Goal: Use online tool/utility: Utilize a website feature to perform a specific function

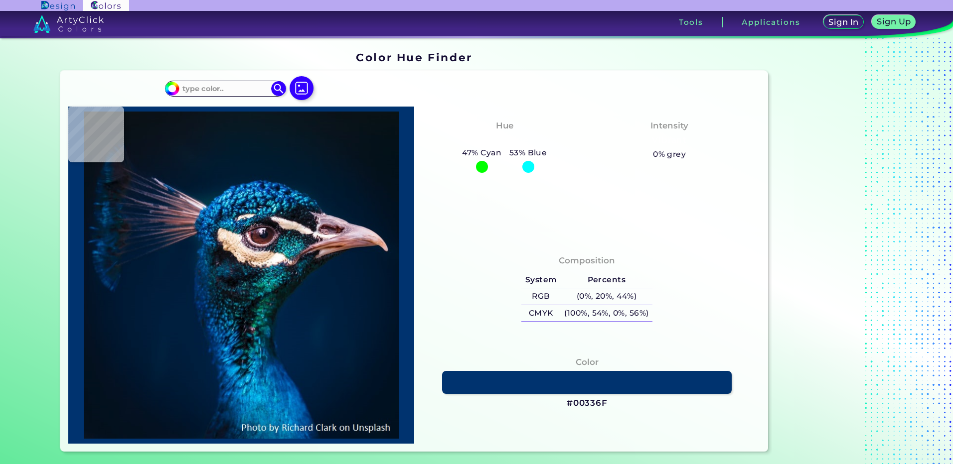
type input "#000000"
type input "#001f3e"
type input "#001F3E"
type input "#041313"
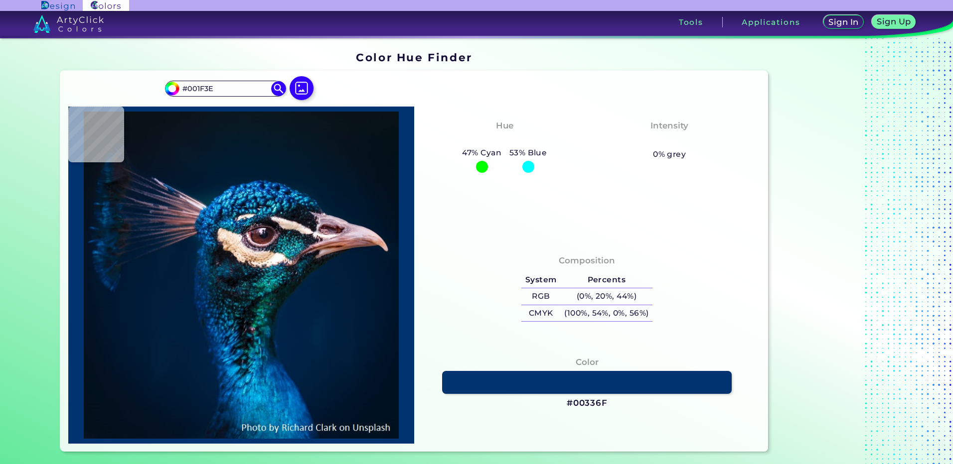
type input "#041313"
type input "#081717"
type input "#191824"
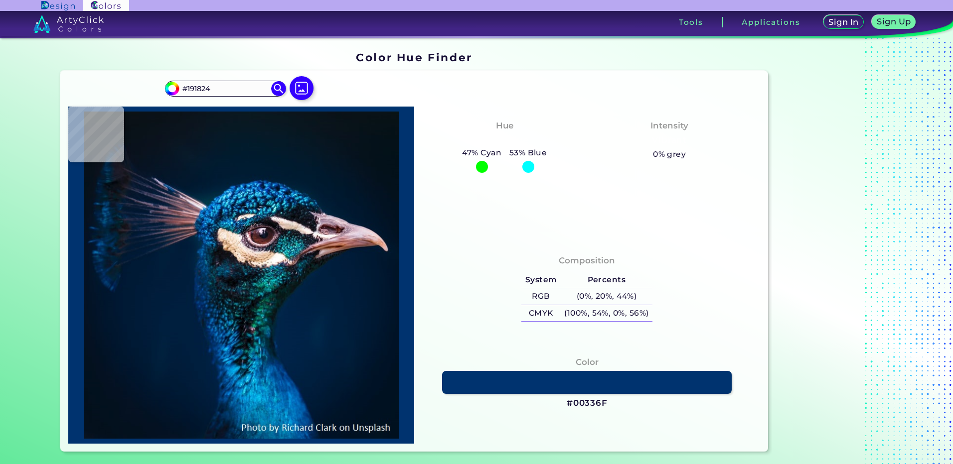
type input "#0b1d1e"
type input "#0B1D1E"
type input "#151215"
type input "#241723"
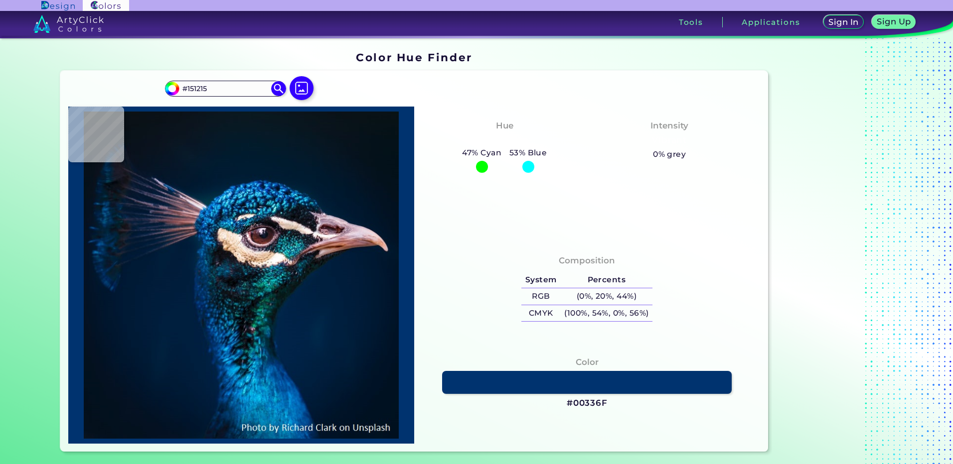
type input "#241723"
type input "#2c1c27"
type input "#2C1C27"
type input "#503c44"
type input "#503C44"
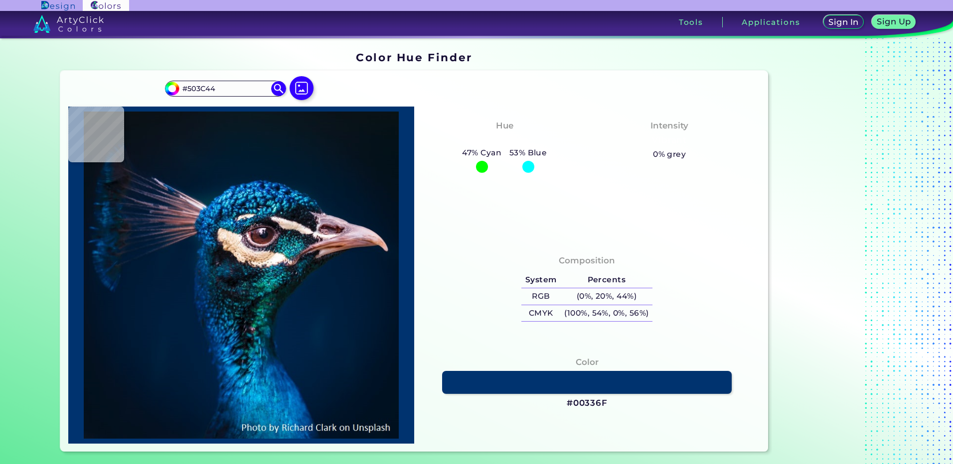
type input "#7c6669"
type input "#7C6669"
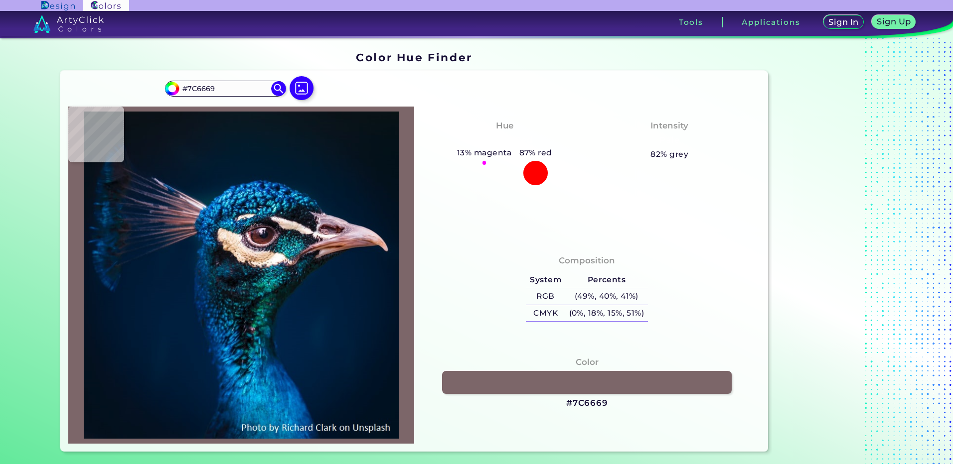
type input "#988280"
type input "#3f2c2c"
type input "#3F2C2C"
type input "#332f40"
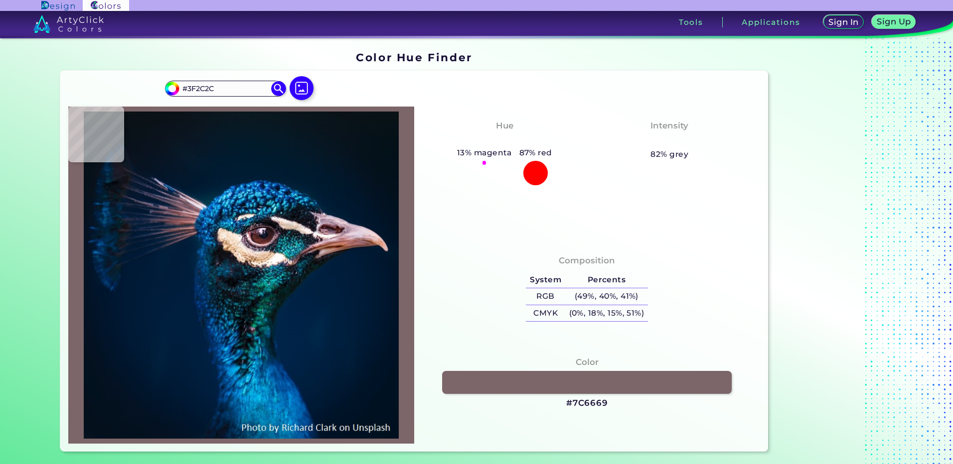
type input "#332F40"
type input "#58727f"
type input "#58727F"
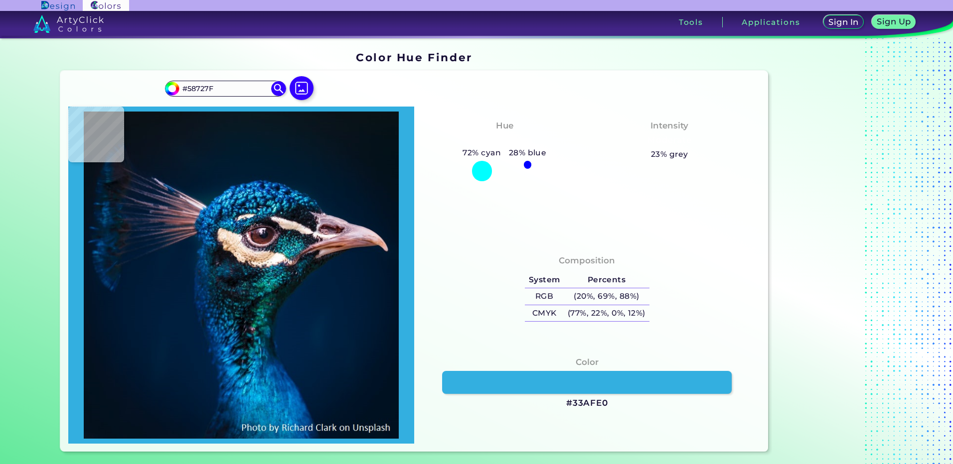
type input "#33afe0"
type input "#33AFE0"
type input "#60d1ec"
type input "#60D1EC"
type input "#001c34"
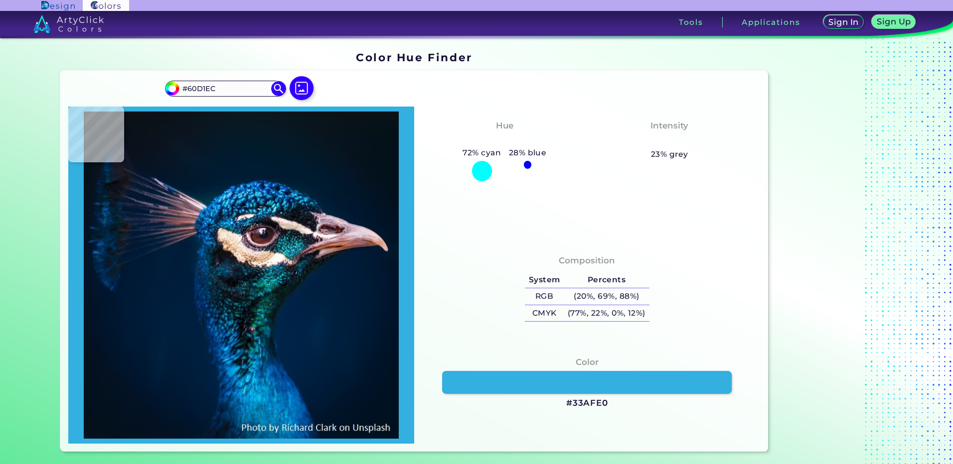
type input "#001C34"
type input "#001b30"
type input "#001B30"
type input "#021b2f"
type input "#021B2F"
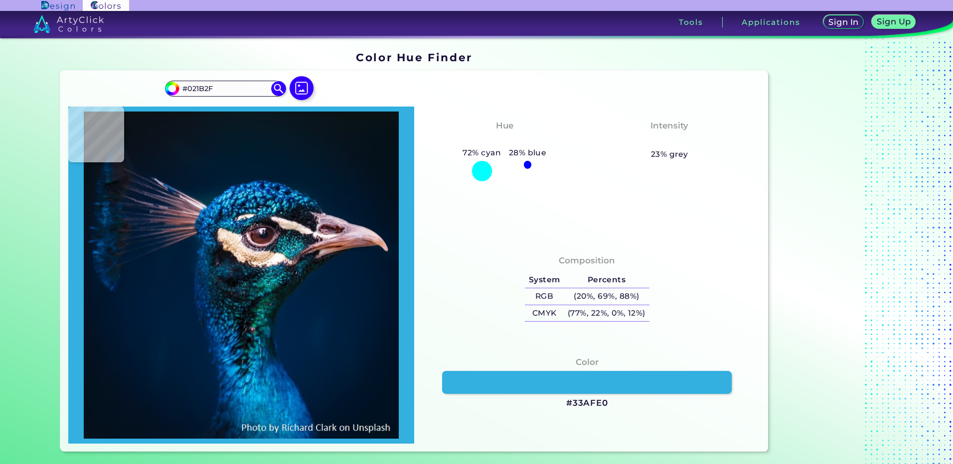
type input "#04192a"
type input "#04192A"
type input "#061727"
type input "#071726"
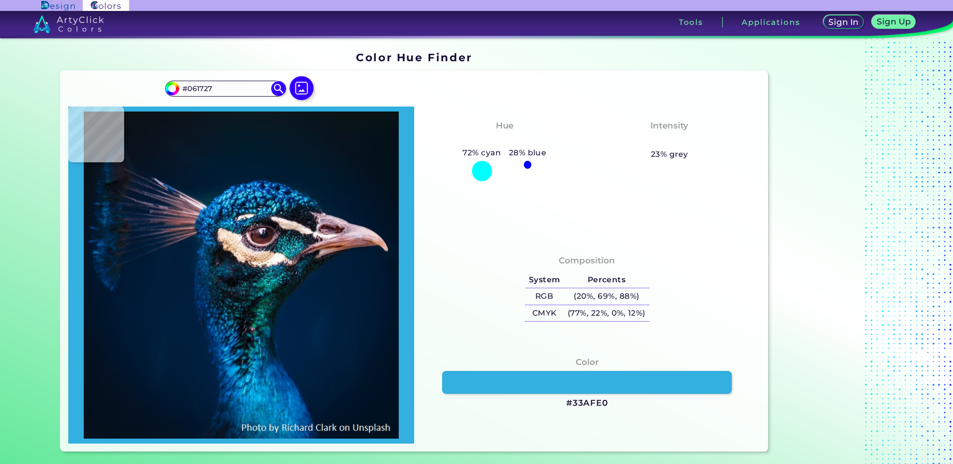
type input "#071726"
type input "#071724"
type input "#0a1622"
type input "#0A1622"
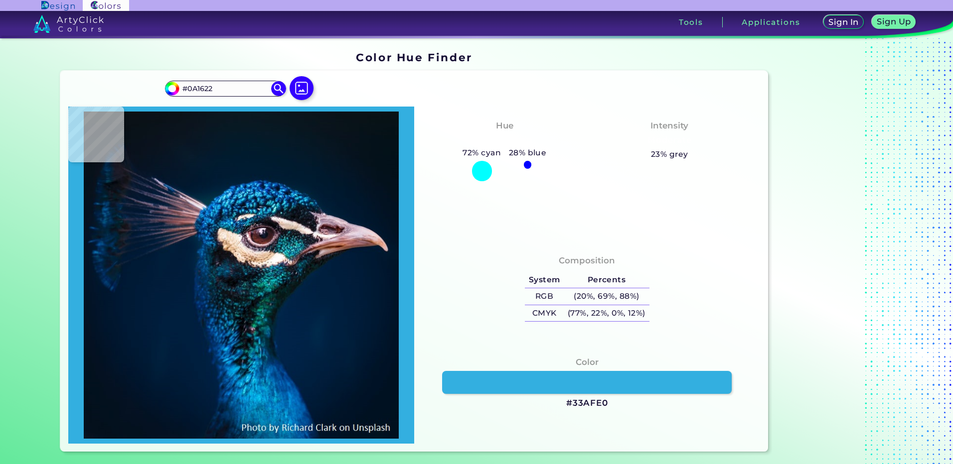
type input "#0a1720"
type input "#0A1720"
type input "#09161e"
type input "#09161E"
type input "#0a171f"
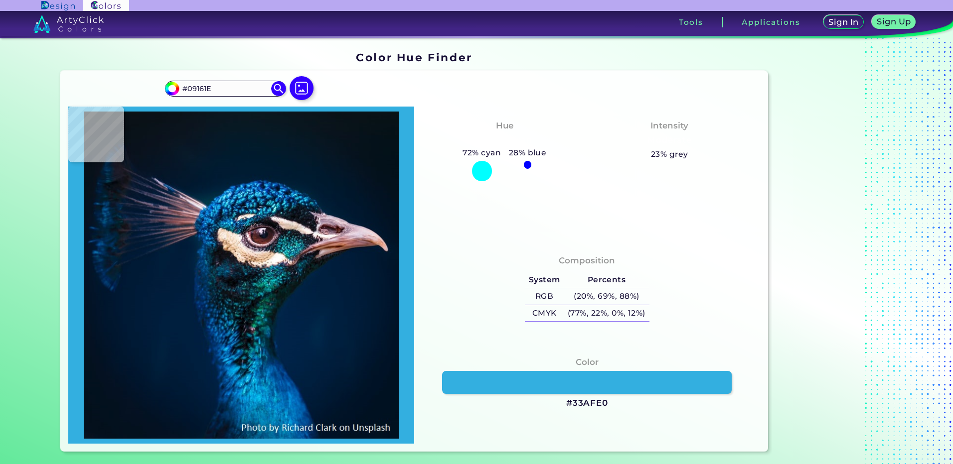
type input "#0A171F"
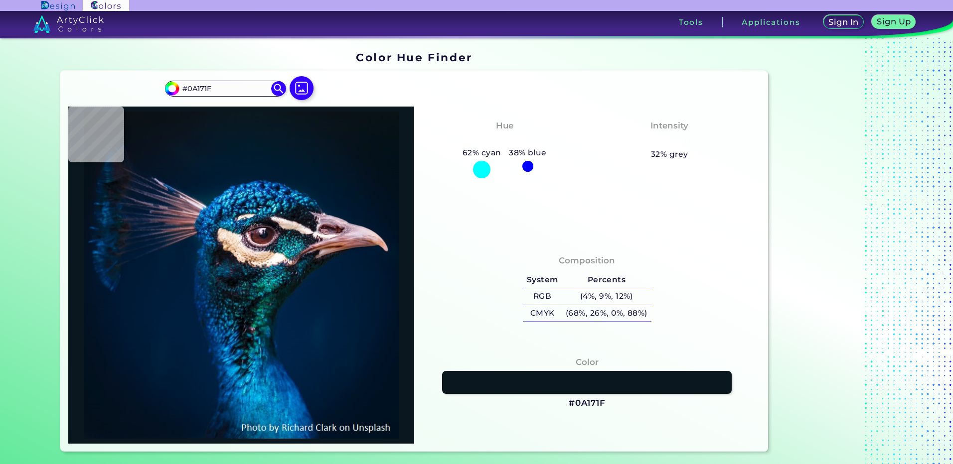
type input "#0b141d"
type input "#0B141D"
type input "#0b121a"
type input "#0B121A"
type input "#09131a"
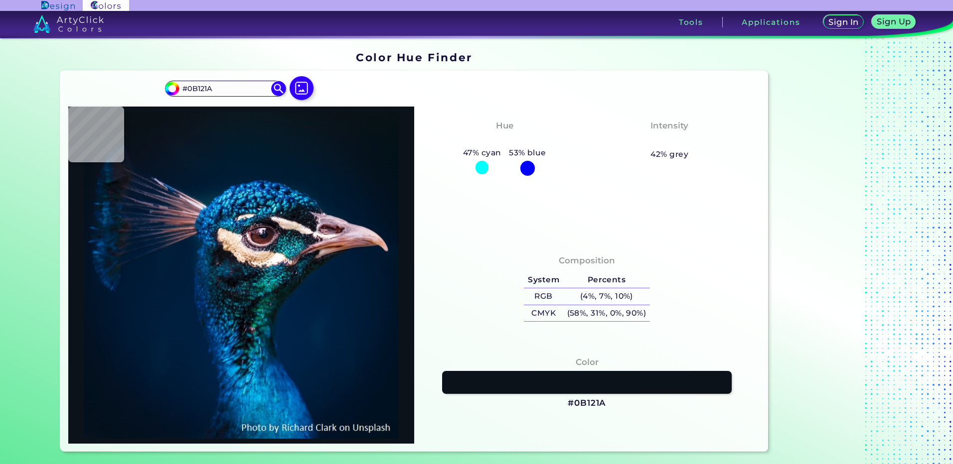
type input "#09131A"
type input "#021526"
type input "#00162e"
type input "#00162E"
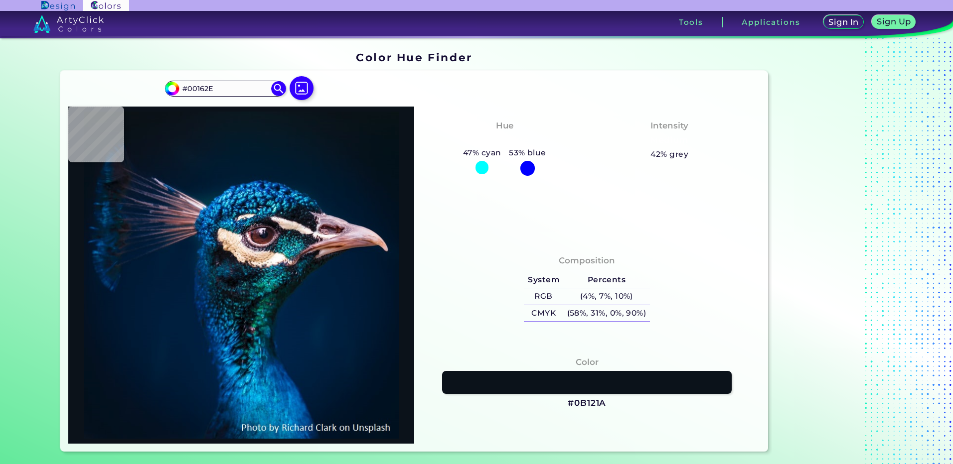
type input "#001123"
type input "#000000"
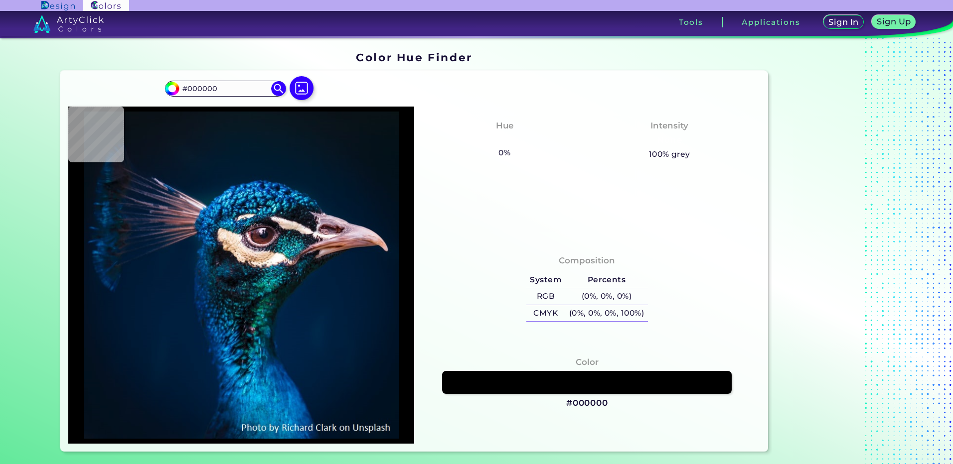
type input "#001121"
type input "#011327"
type input "#001f3e"
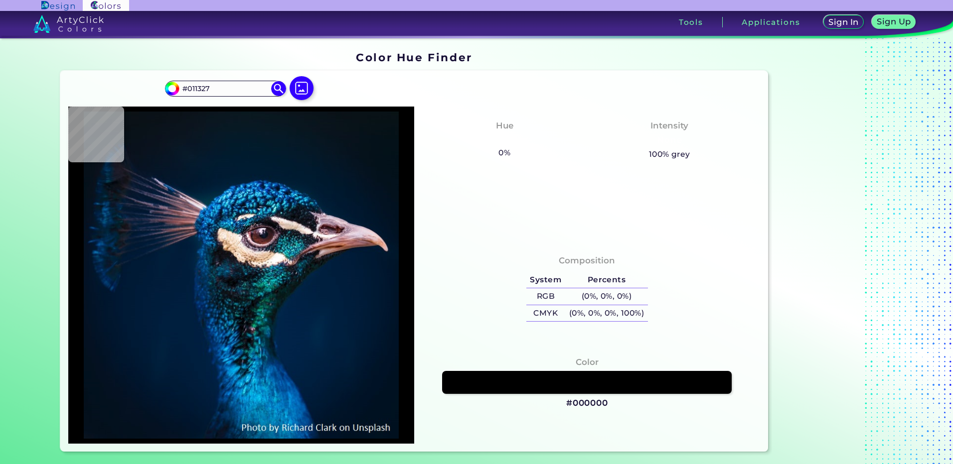
type input "#001F3E"
type input "#012348"
type input "#031e25"
type input "#031E25"
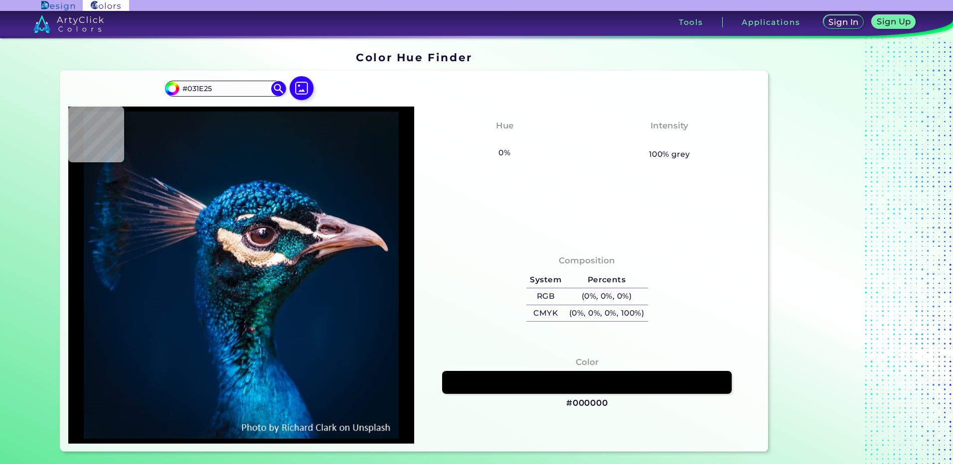
type input "#22a7a7"
type input "#22A7A7"
type input "#064658"
type input "#aa9994"
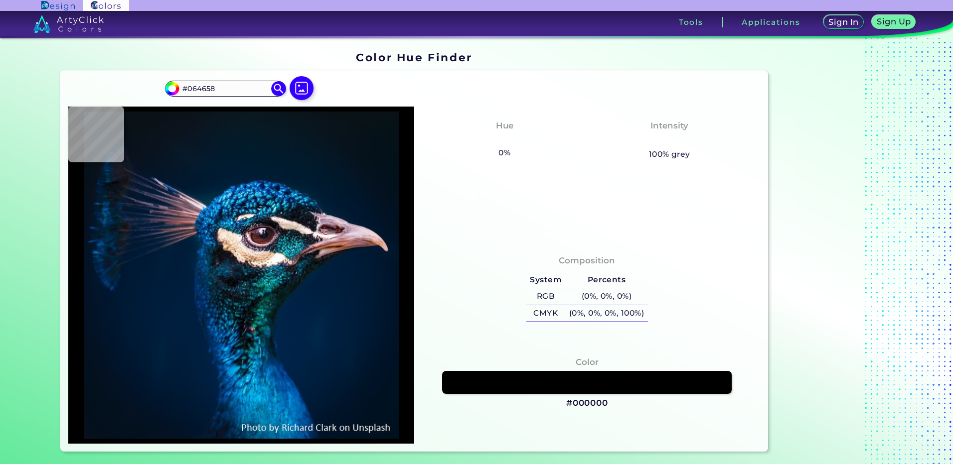
type input "#AA9994"
type input "#0e0d13"
type input "#0E0D13"
type input "#1e1e34"
type input "#1E1E34"
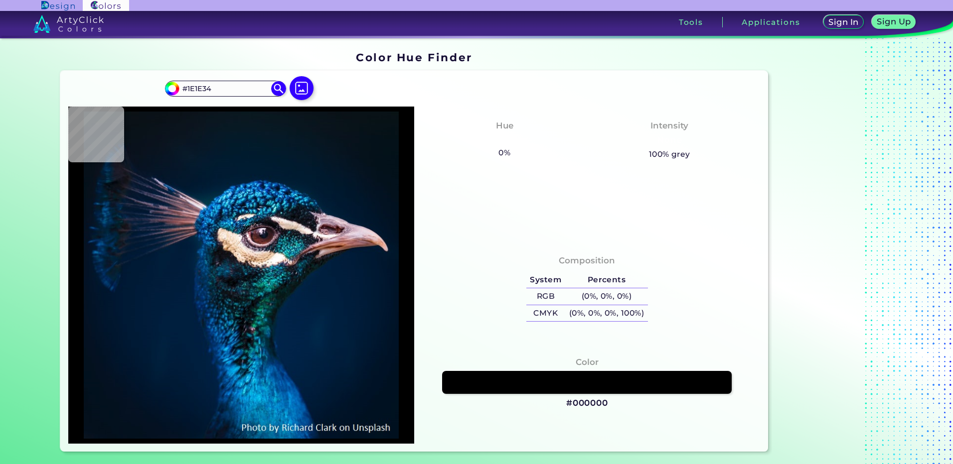
type input "#0e4a80"
type input "#0E4A80"
type input "#011737"
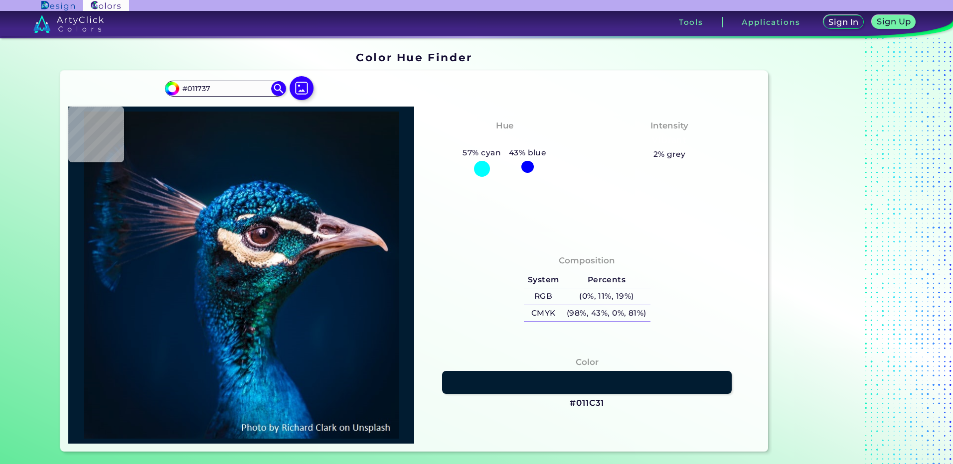
type input "#011c31"
type input "#011C31"
type input "#001c31"
type input "#001C31"
type input "#001b2e"
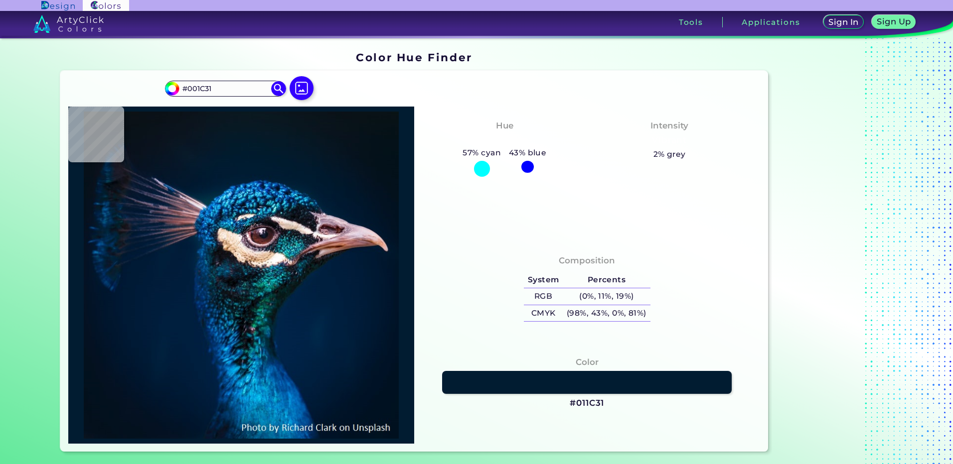
type input "#001B2E"
type input "#011b2c"
type input "#011B2C"
type input "#031a2a"
type input "#031A2A"
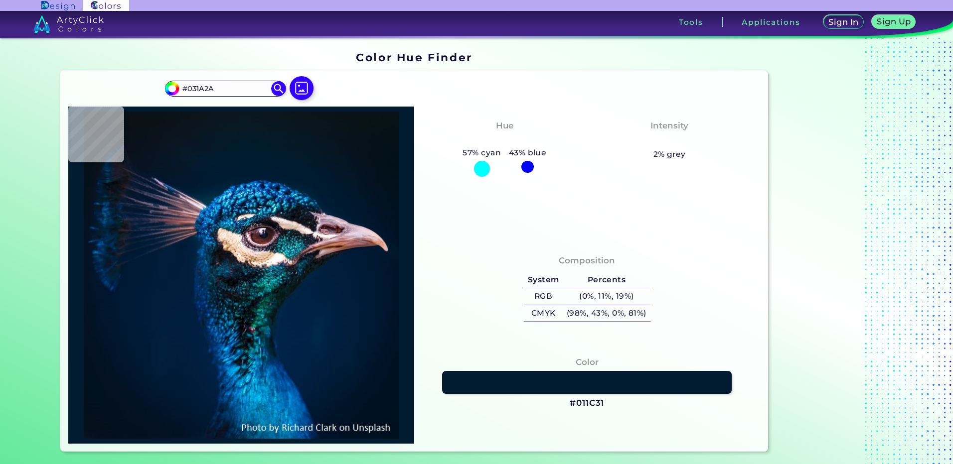
type input "#041a28"
type input "#041A28"
type input "#041a27"
type input "#041A27"
type input "#051b28"
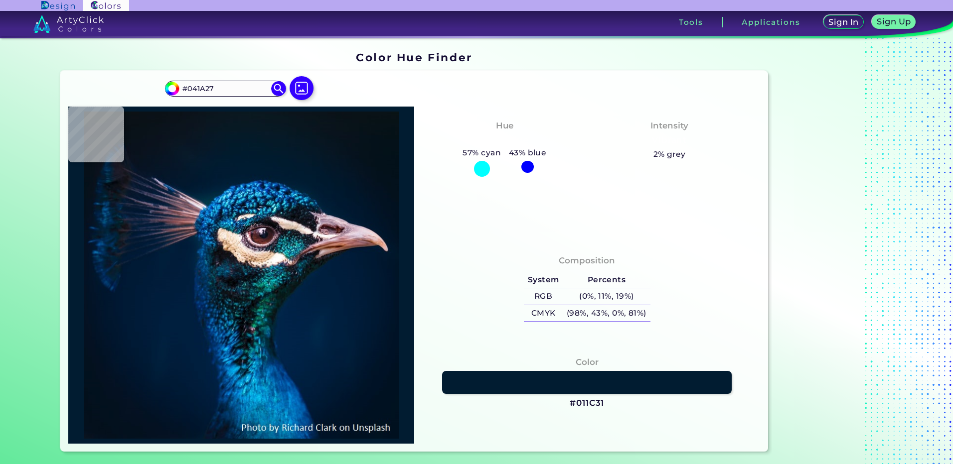
type input "#051B28"
type input "#071925"
type input "#071923"
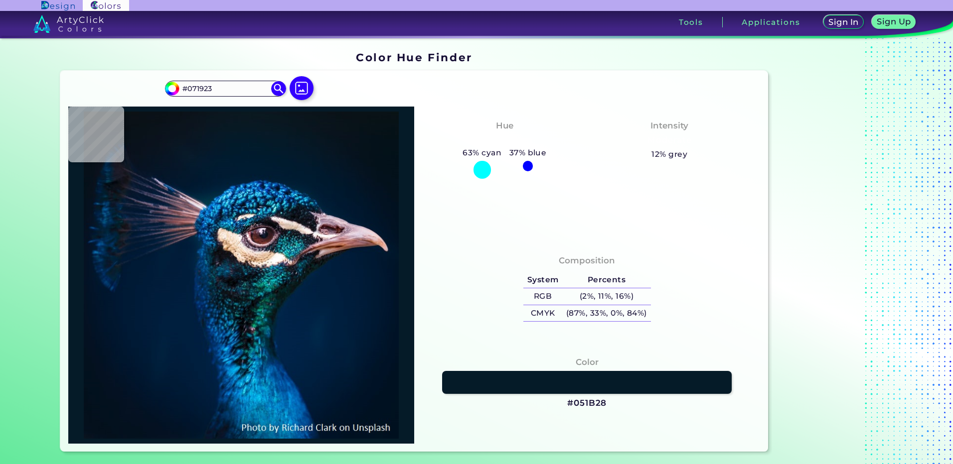
type input "#081922"
type input "#09171f"
type input "#09171F"
type input "#0a1820"
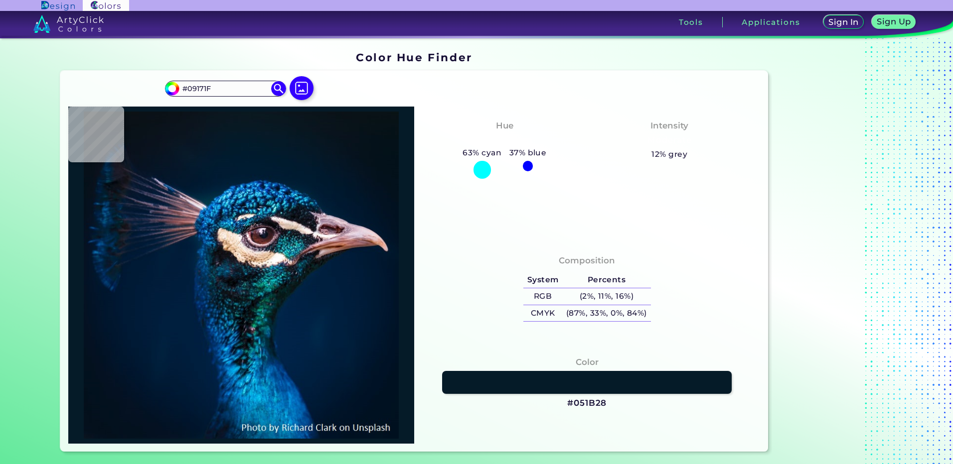
type input "#0A1820"
type input "#091217"
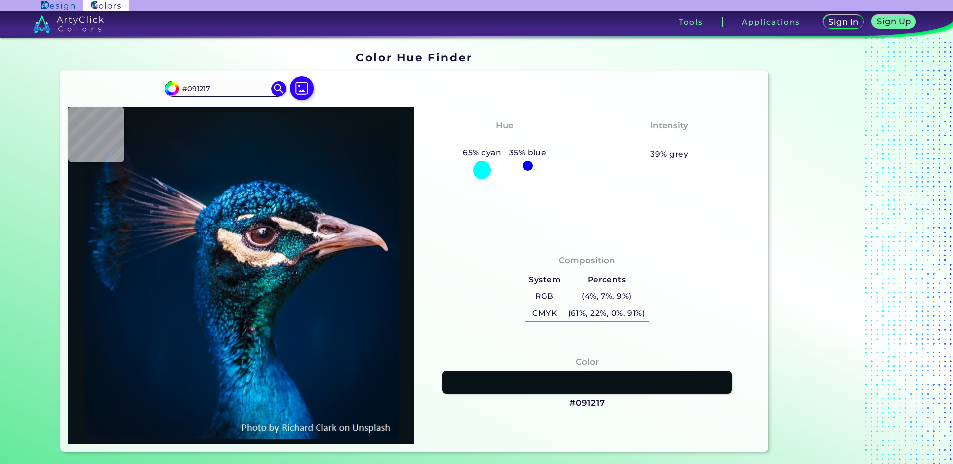
type input "#000000"
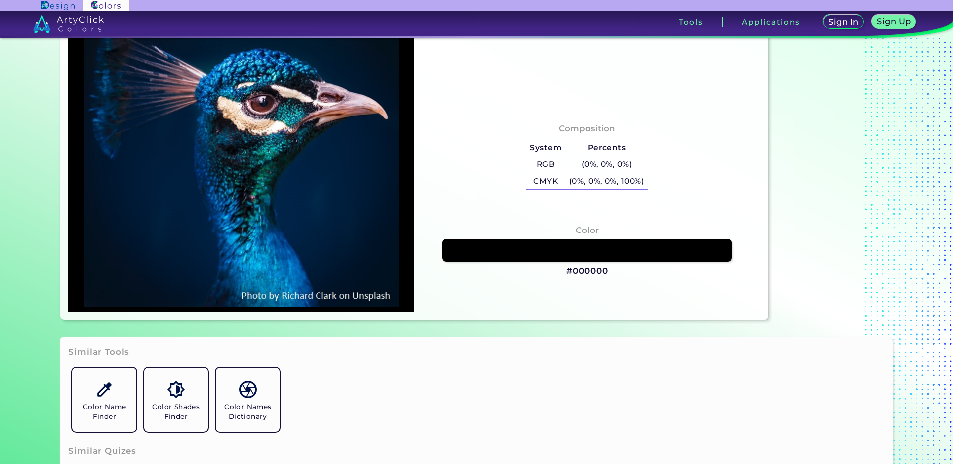
scroll to position [100, 0]
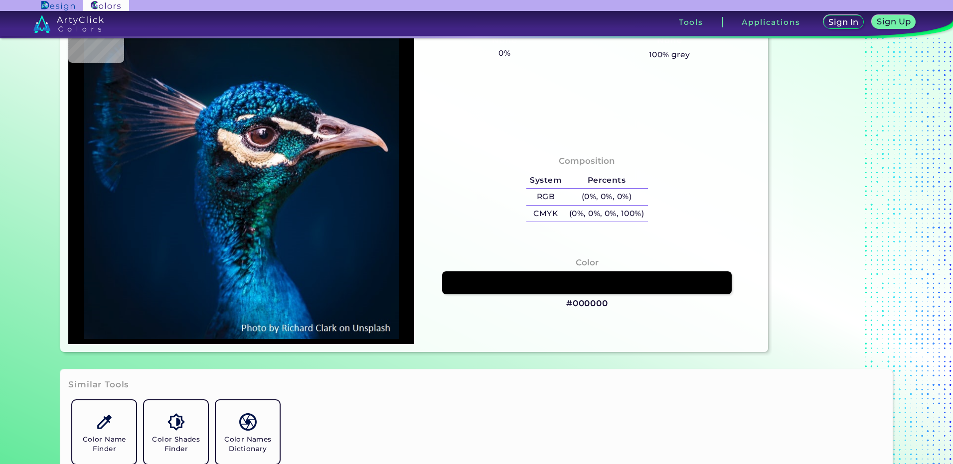
type input "#01172f"
type input "#01172F"
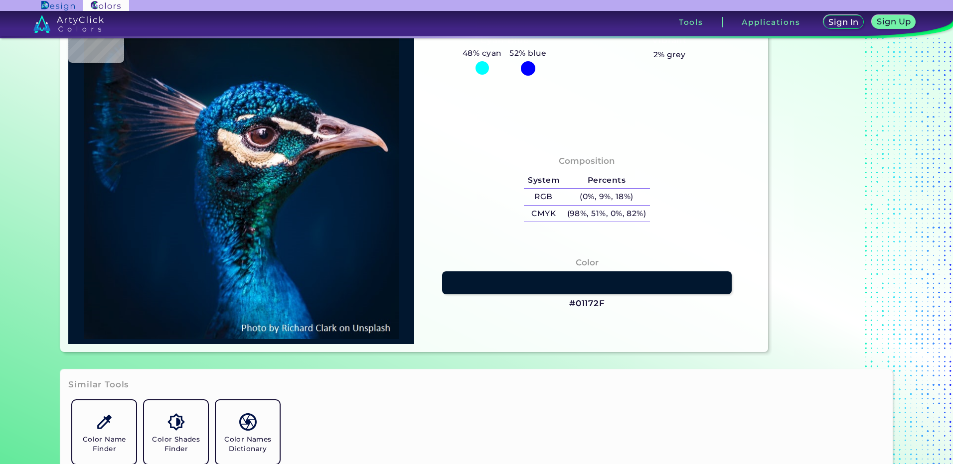
type input "#011933"
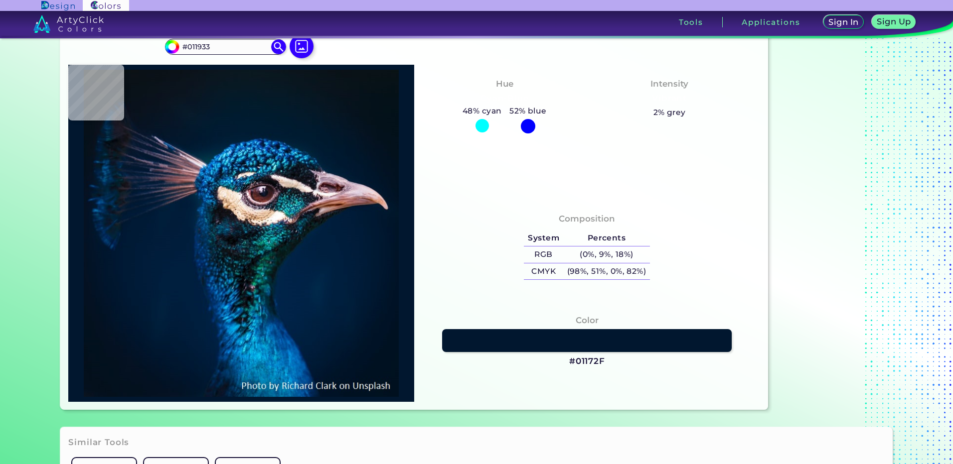
type input "#001c3a"
type input "#001C3A"
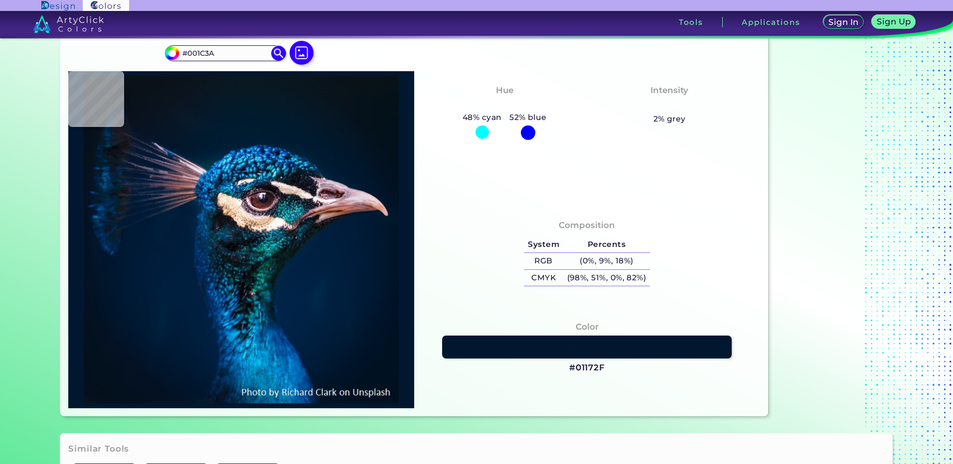
type input "#001e3b"
type input "#001E3B"
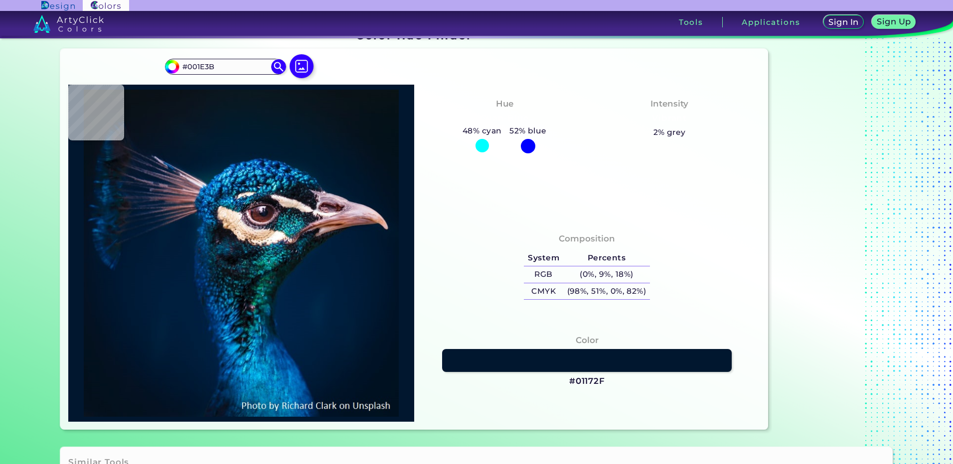
type input "#001d3b"
type input "#001D3B"
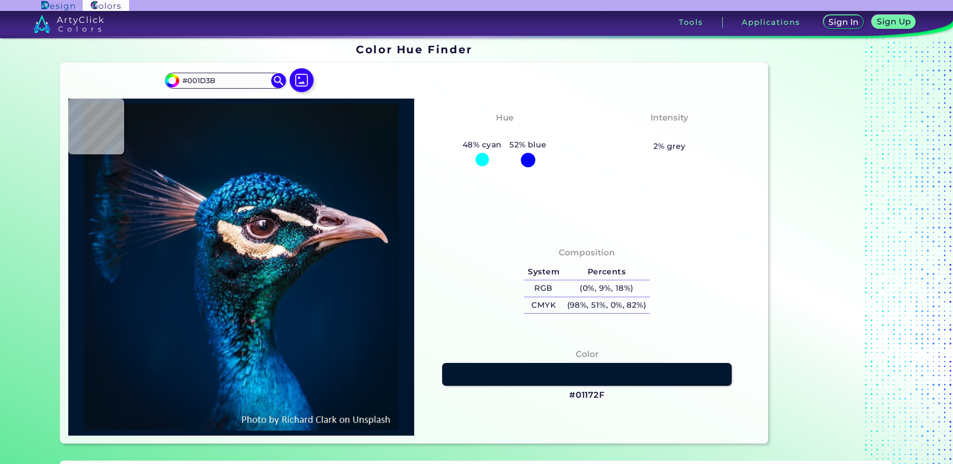
type input "#011c39"
type input "#011C39"
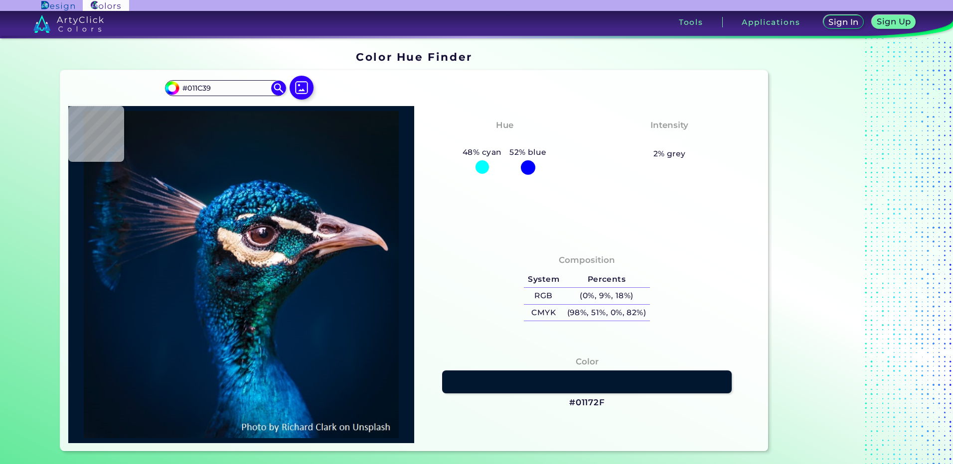
type input "#b98184"
type input "#B98184"
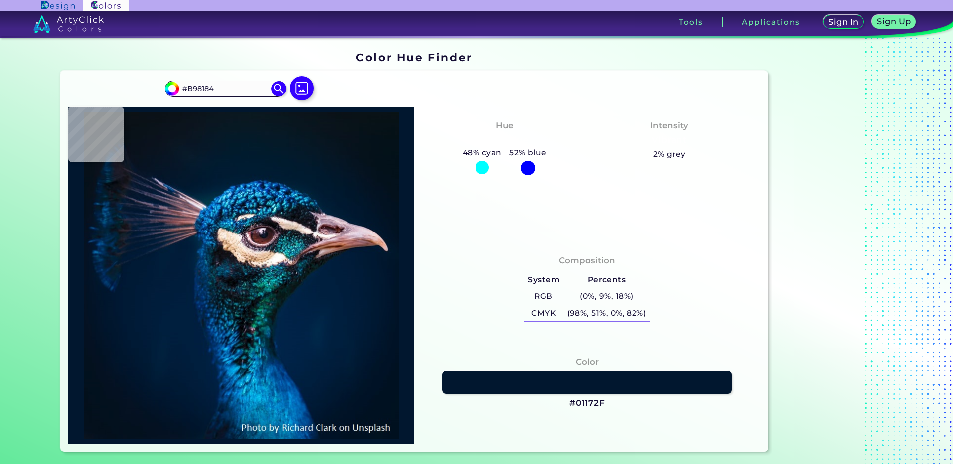
type input "#e0cbd2"
type input "#E0CBD2"
type input "#011931"
type input "#00182c"
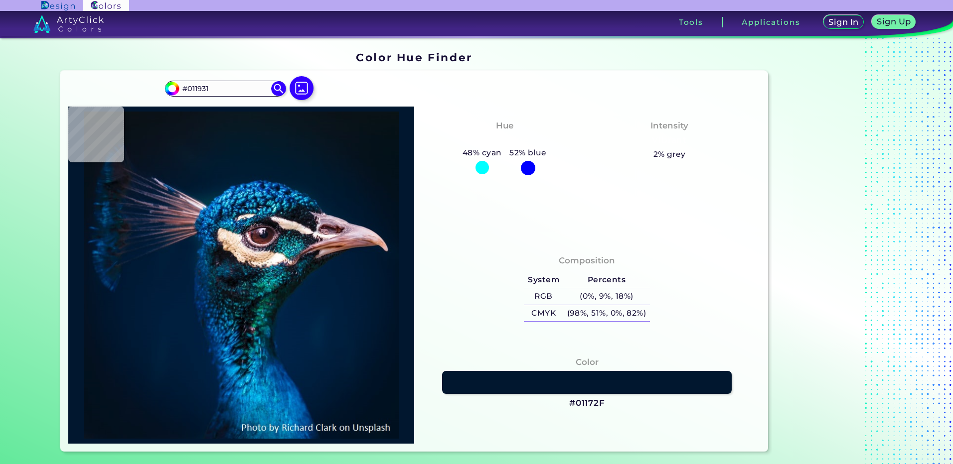
type input "#00182C"
type input "#011627"
type input "#041525"
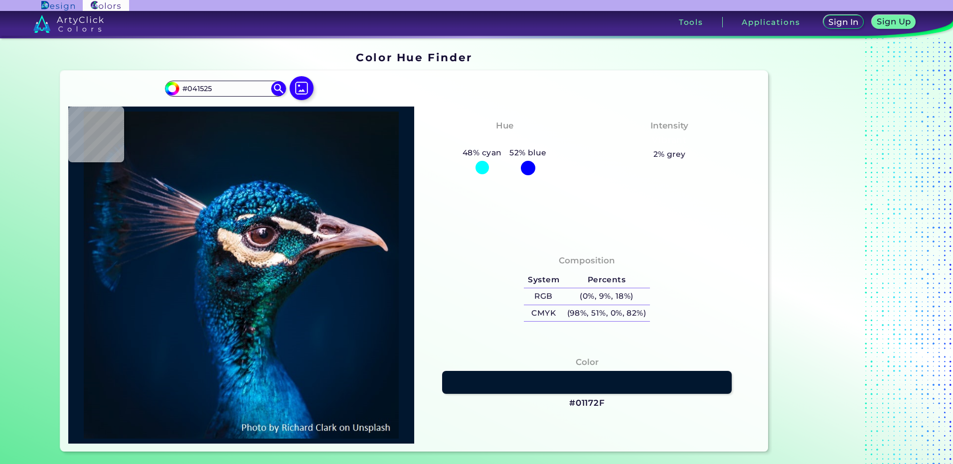
type input "#051320"
type input "#06121e"
type input "#06121E"
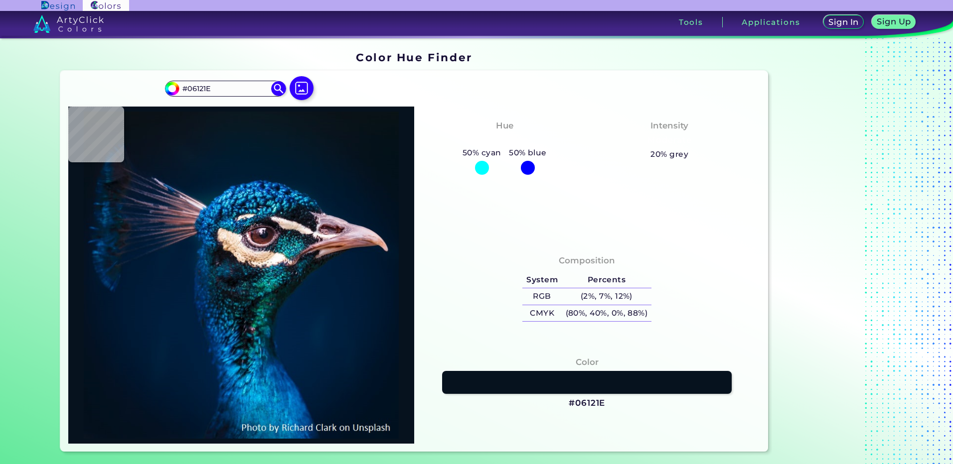
type input "#05121b"
type input "#05121B"
type input "#05121a"
type input "#05121A"
type input "#071218"
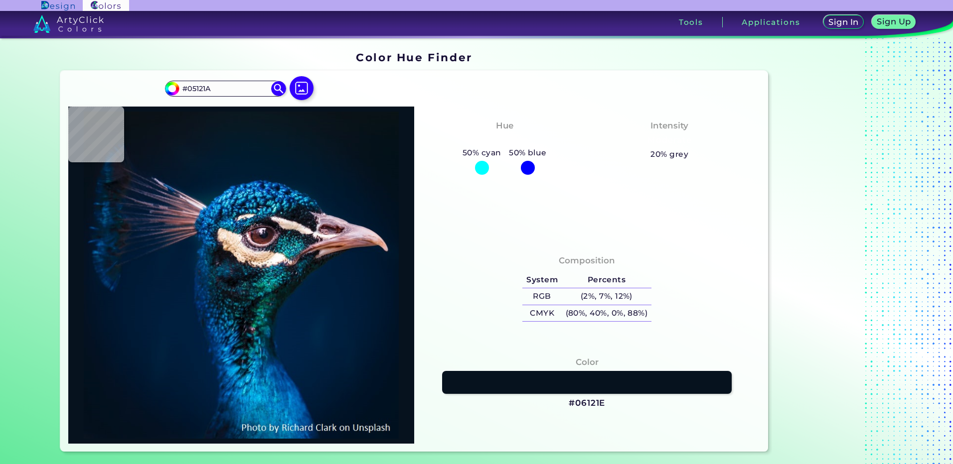
type input "#071218"
type input "#091217"
click at [289, 88] on img at bounding box center [301, 88] width 29 height 29
click at [0, 0] on input "file" at bounding box center [0, 0] width 0 height 0
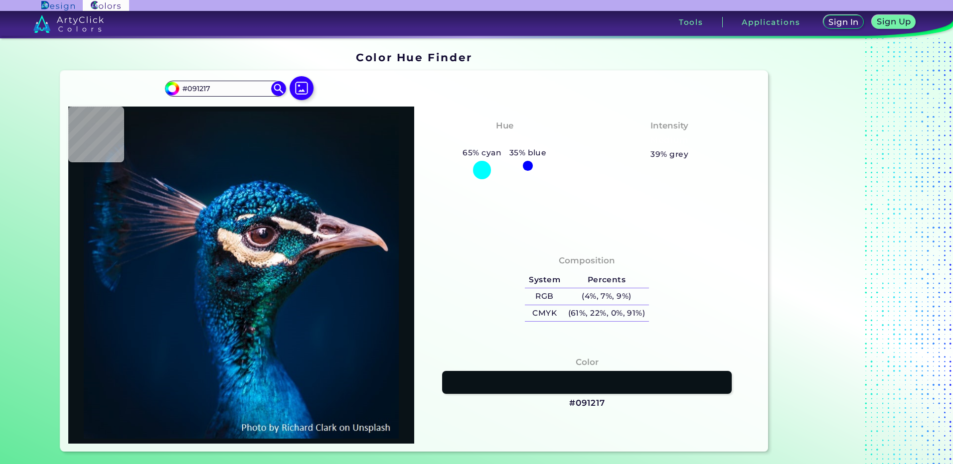
type input "#04111a"
type input "#04111A"
